Goal: Information Seeking & Learning: Learn about a topic

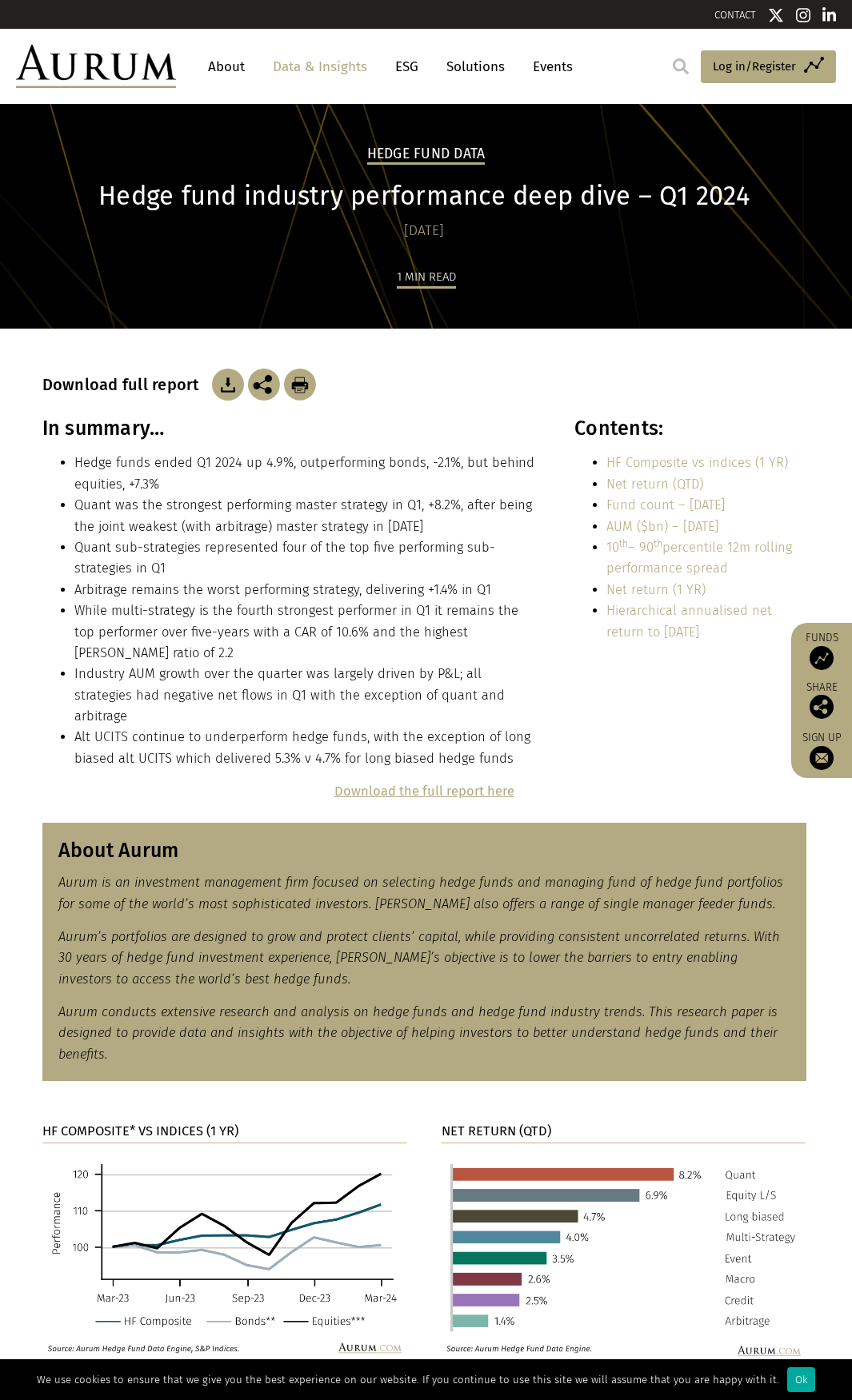
click at [638, 457] on link "HF Composite vs indices (1 YR)" at bounding box center [696, 463] width 181 height 16
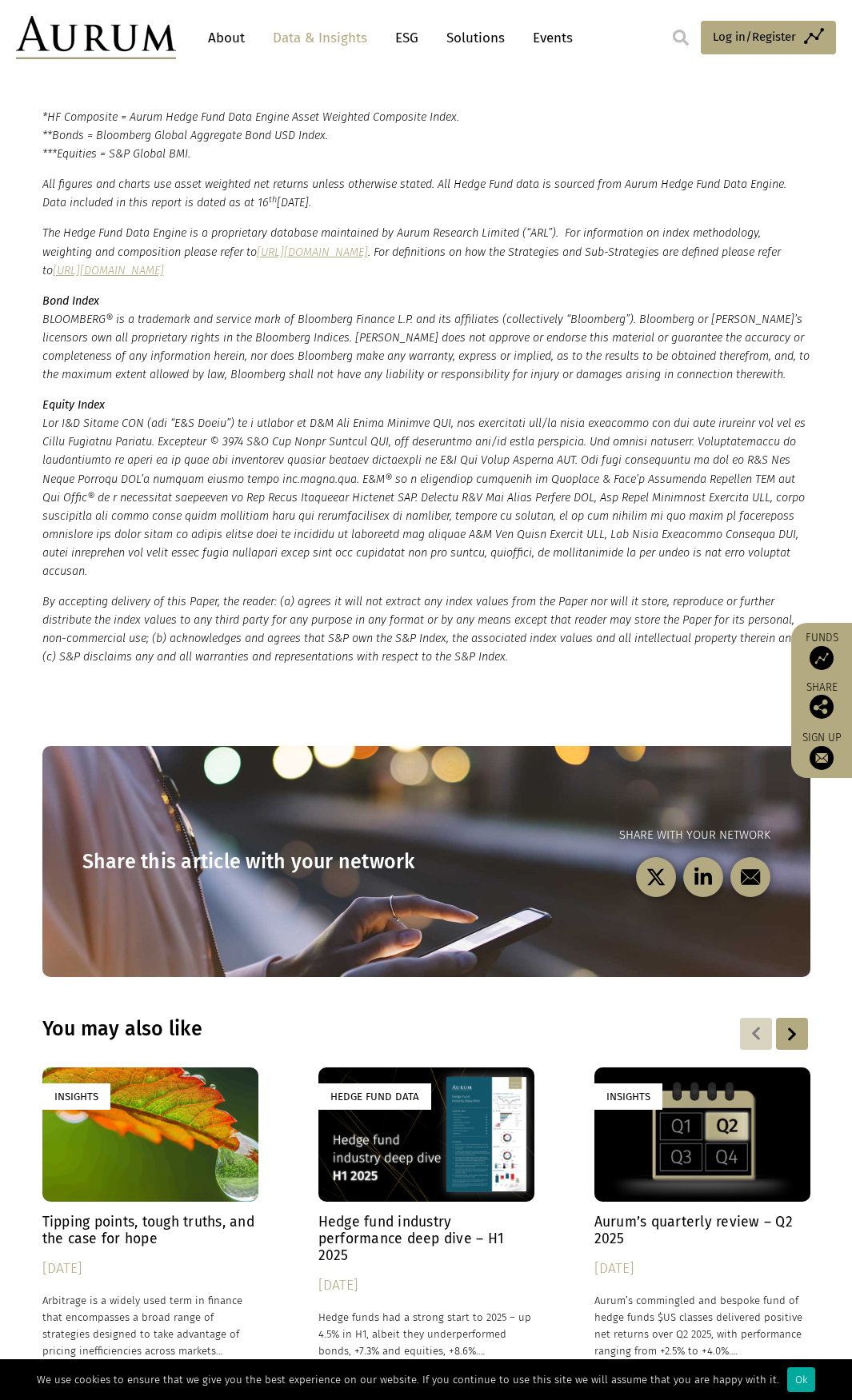
scroll to position [3238, 0]
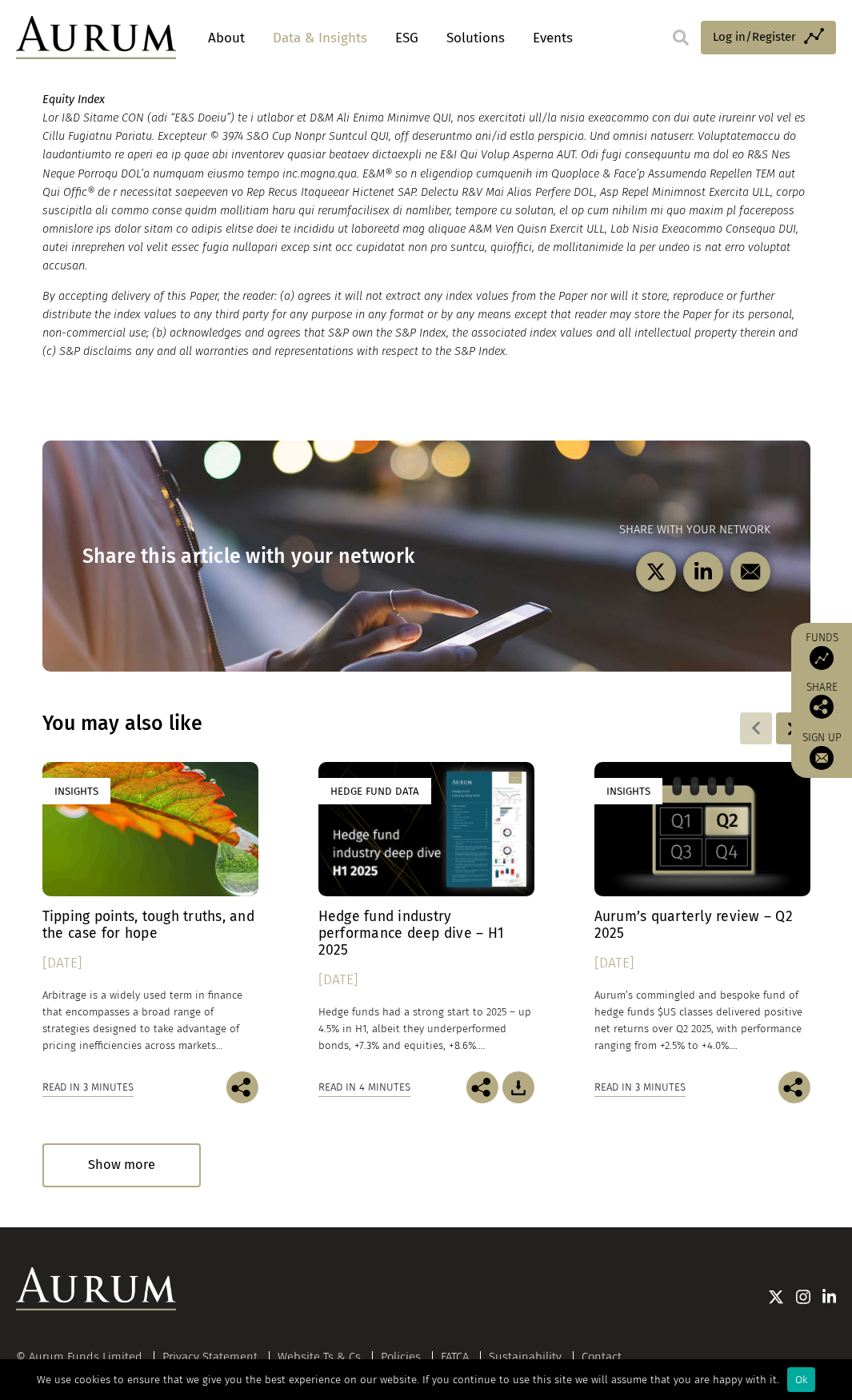
click at [489, 847] on div "Hedge Fund Data" at bounding box center [426, 828] width 216 height 135
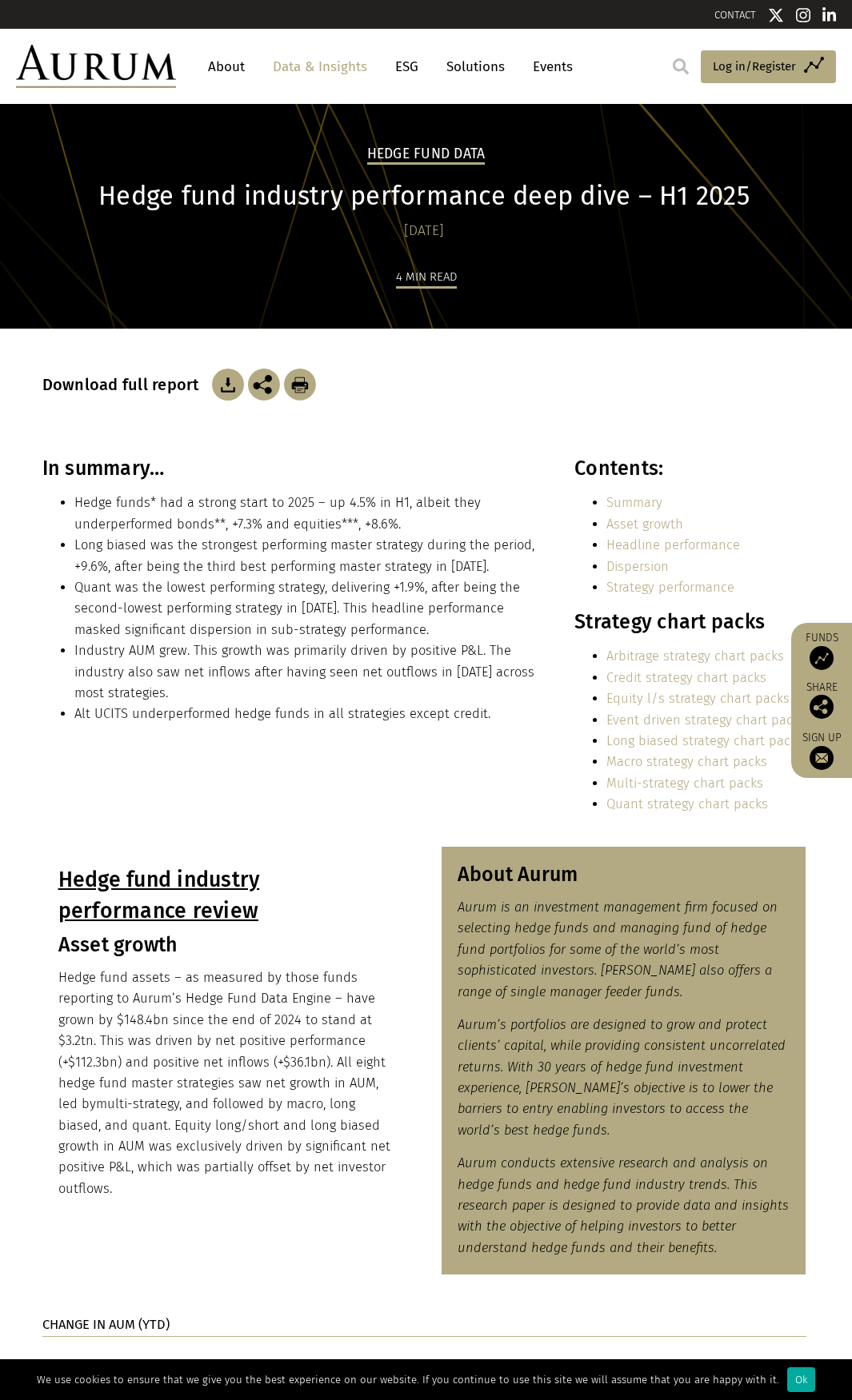
click at [644, 568] on link "Dispersion" at bounding box center [637, 567] width 62 height 16
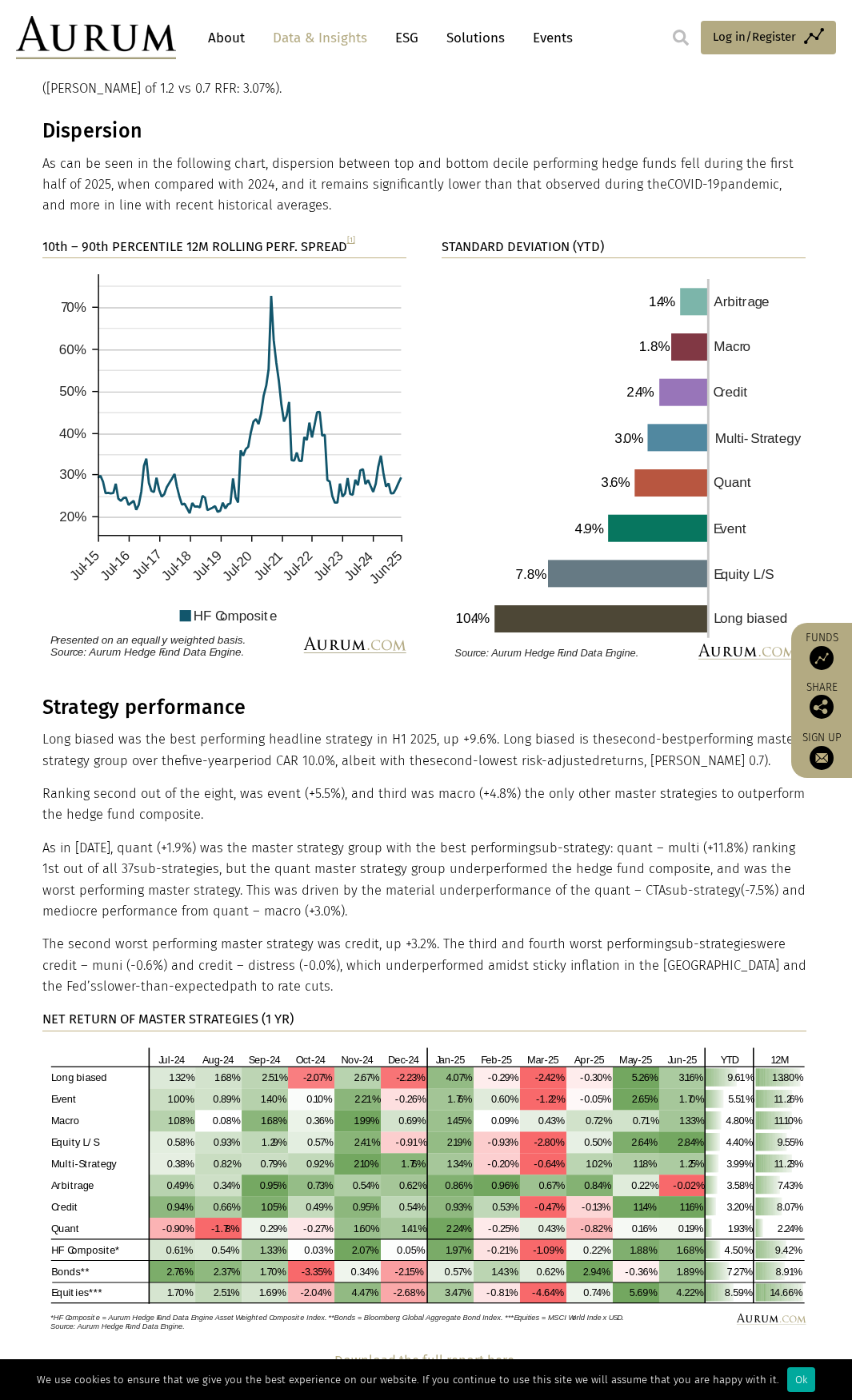
scroll to position [2480, 0]
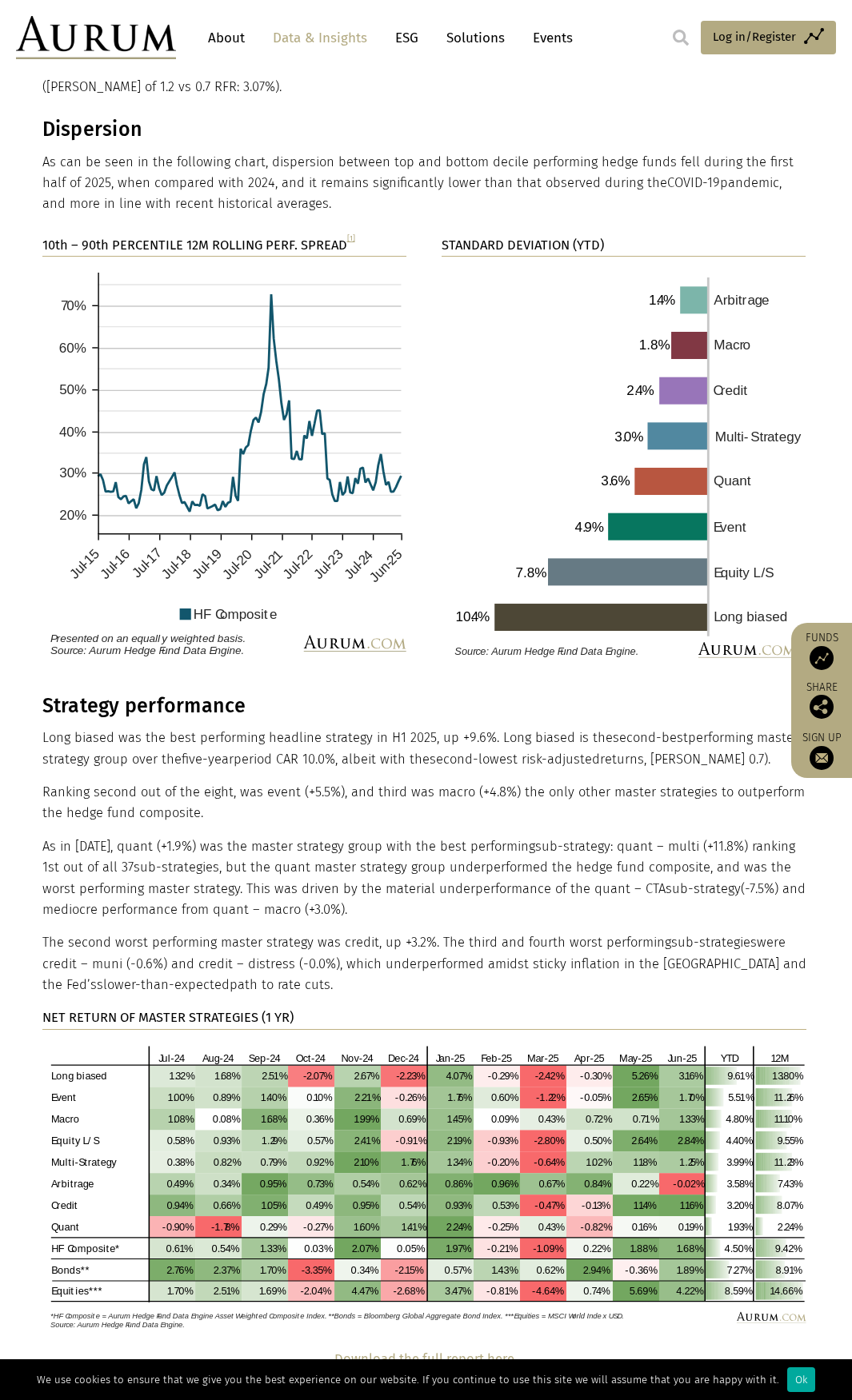
click at [354, 233] on link "[1]" at bounding box center [351, 237] width 8 height 9
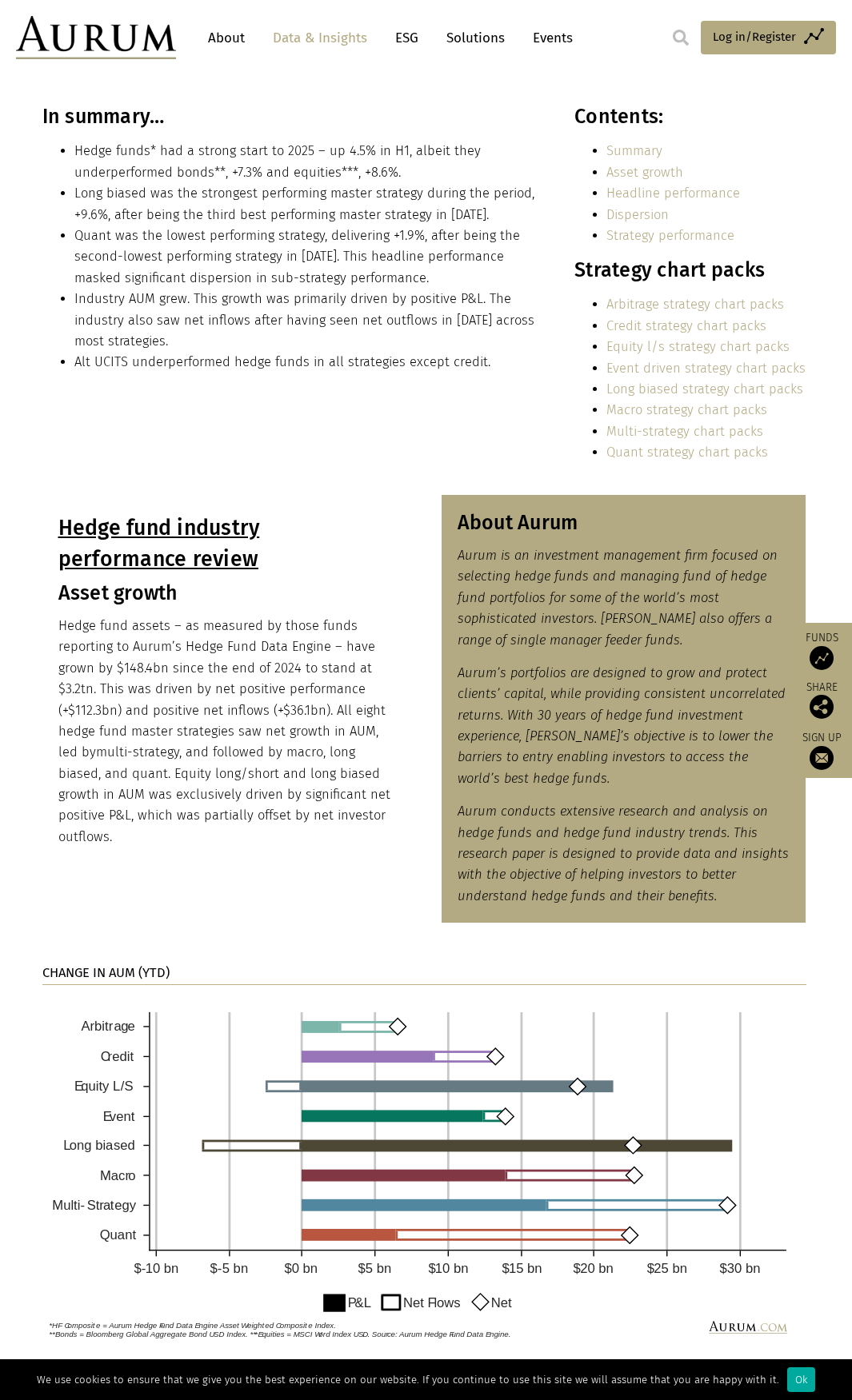
scroll to position [155, 0]
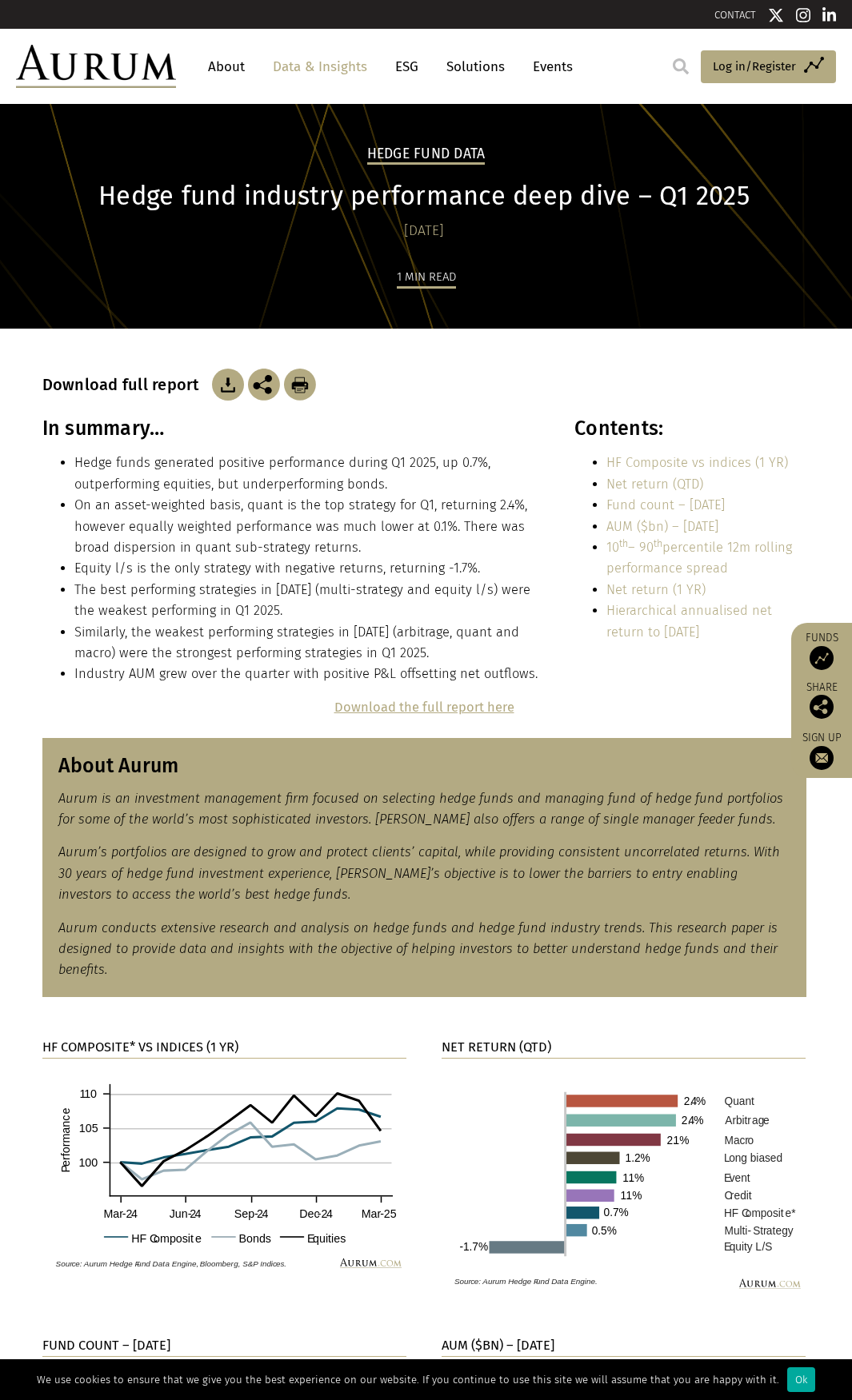
drag, startPoint x: 422, startPoint y: 482, endPoint x: 424, endPoint y: 472, distance: 10.2
click at [422, 482] on li "Hedge funds generated positive performance during Q1 2025, up 0.7%, outperformi…" at bounding box center [307, 474] width 465 height 43
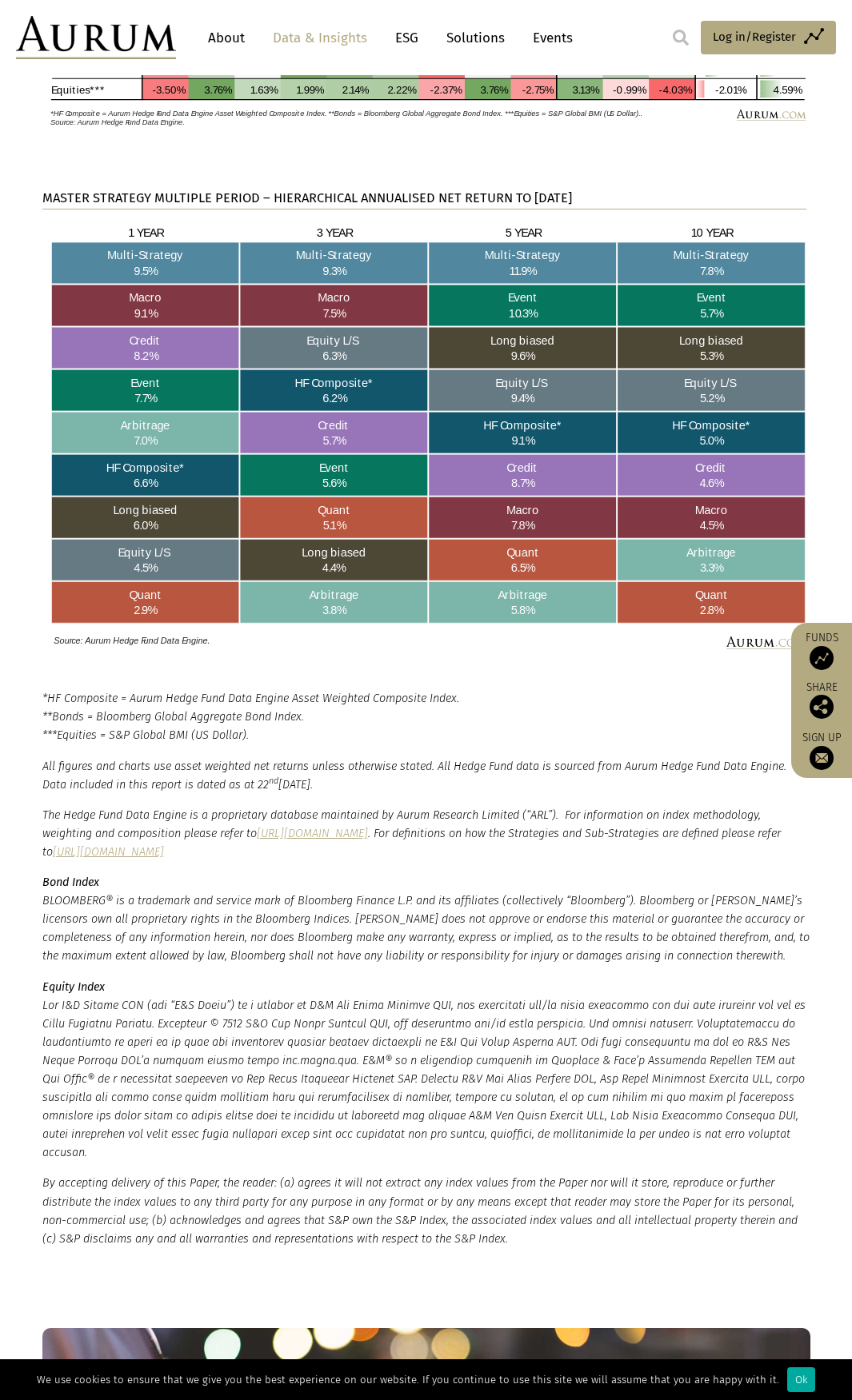
scroll to position [2318, 0]
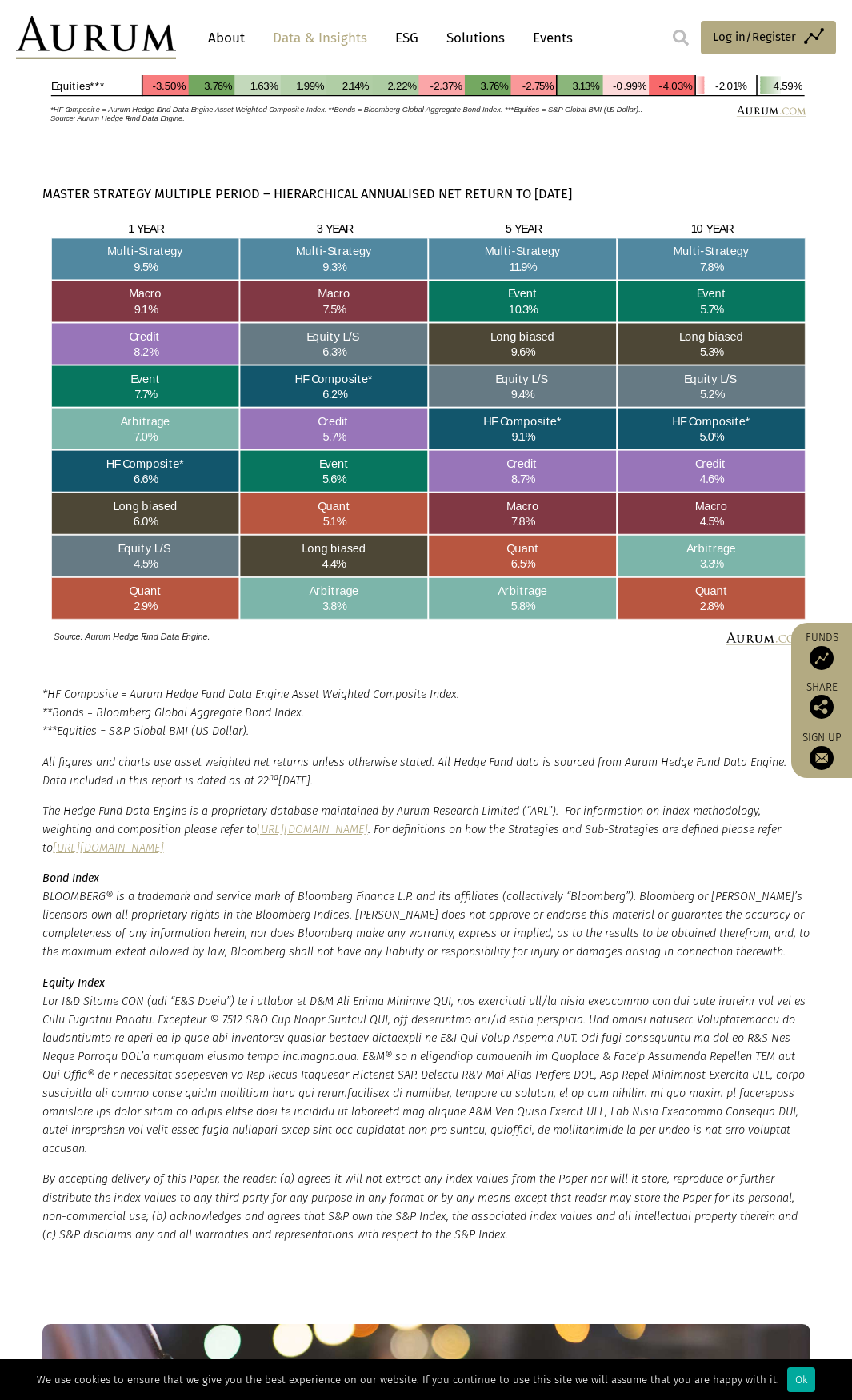
click at [439, 700] on p "*HF Composite = Aurum Hedge Fund Data Engine Asset Weighted Composite Index. **…" at bounding box center [426, 712] width 768 height 55
